Goal: Use online tool/utility: Utilize a website feature to perform a specific function

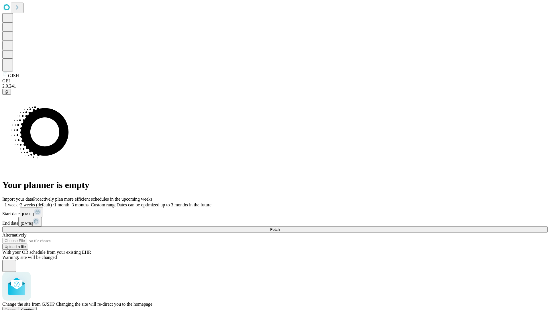
click at [35, 307] on span "Confirm" at bounding box center [27, 309] width 13 height 4
click at [69, 202] on label "1 month" at bounding box center [60, 204] width 17 height 5
click at [280, 227] on span "Fetch" at bounding box center [274, 229] width 9 height 4
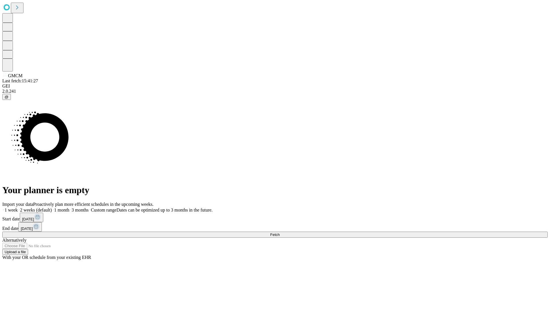
click at [69, 207] on label "1 month" at bounding box center [60, 209] width 17 height 5
click at [280, 232] on span "Fetch" at bounding box center [274, 234] width 9 height 4
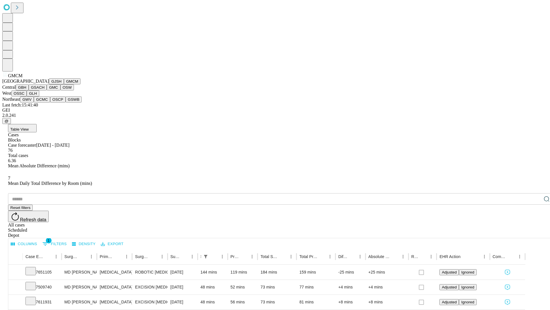
click at [29, 90] on button "GBH" at bounding box center [22, 87] width 13 height 6
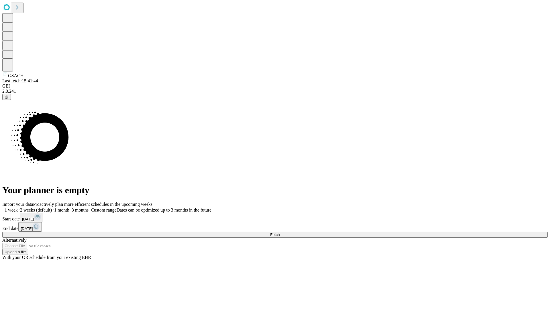
click at [69, 207] on label "1 month" at bounding box center [60, 209] width 17 height 5
click at [280, 232] on span "Fetch" at bounding box center [274, 234] width 9 height 4
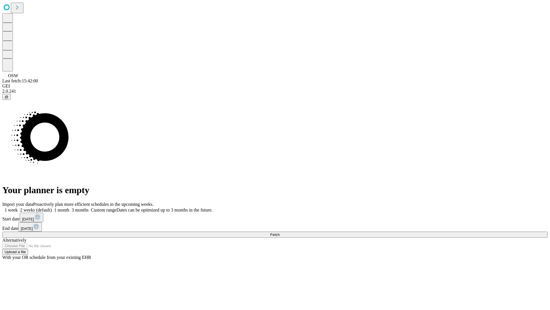
click at [69, 207] on label "1 month" at bounding box center [60, 209] width 17 height 5
click at [280, 232] on span "Fetch" at bounding box center [274, 234] width 9 height 4
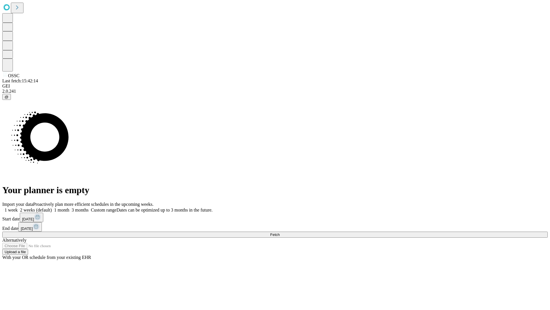
click at [69, 207] on label "1 month" at bounding box center [60, 209] width 17 height 5
click at [280, 232] on span "Fetch" at bounding box center [274, 234] width 9 height 4
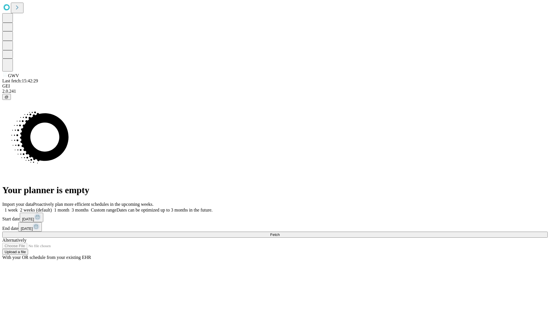
click at [280, 232] on span "Fetch" at bounding box center [274, 234] width 9 height 4
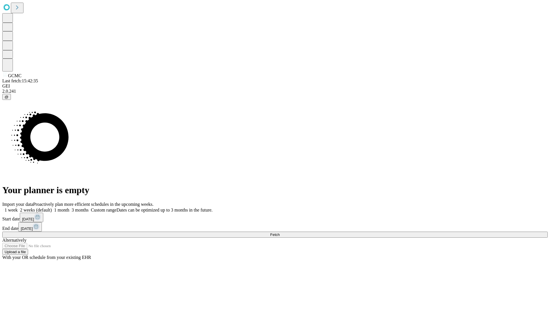
click at [69, 207] on label "1 month" at bounding box center [60, 209] width 17 height 5
click at [280, 232] on span "Fetch" at bounding box center [274, 234] width 9 height 4
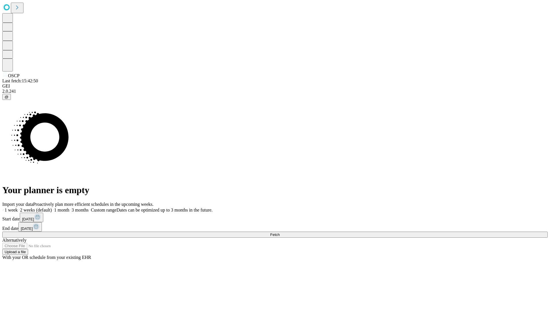
click at [69, 207] on label "1 month" at bounding box center [60, 209] width 17 height 5
click at [280, 232] on span "Fetch" at bounding box center [274, 234] width 9 height 4
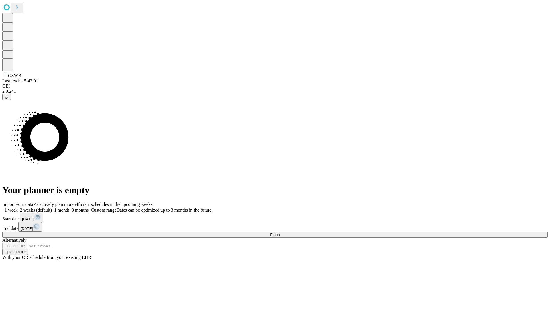
click at [69, 207] on label "1 month" at bounding box center [60, 209] width 17 height 5
click at [280, 232] on span "Fetch" at bounding box center [274, 234] width 9 height 4
